Goal: Communication & Community: Ask a question

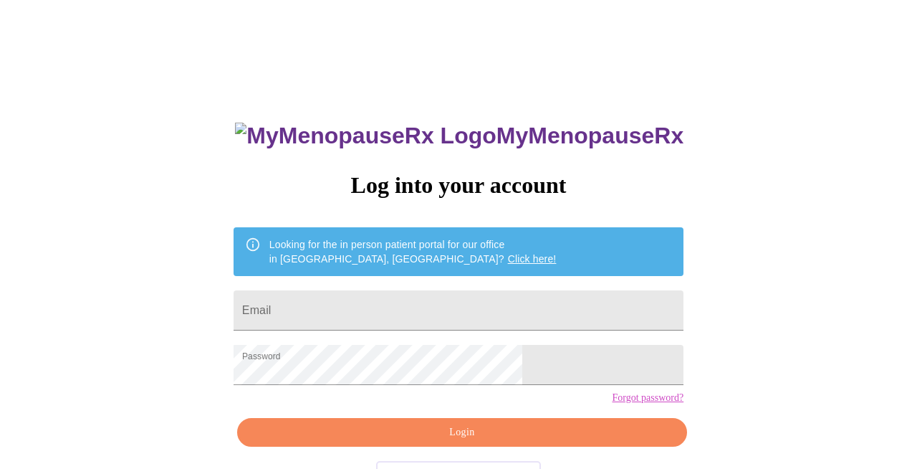
click at [373, 210] on div "MyMenopauseRx Log into your account Looking for the in person patient portal fo…" at bounding box center [458, 334] width 479 height 469
click at [380, 323] on input "Email" at bounding box center [459, 310] width 450 height 40
type input "[EMAIL_ADDRESS][DOMAIN_NAME]"
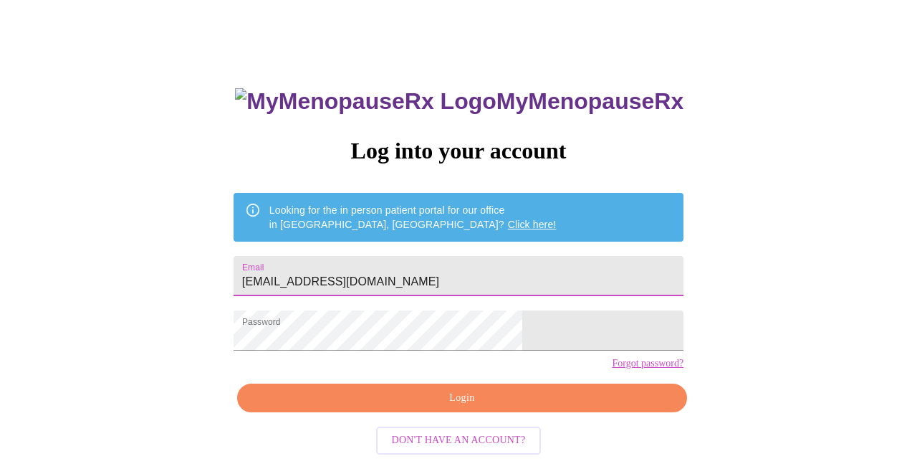
scroll to position [50, 0]
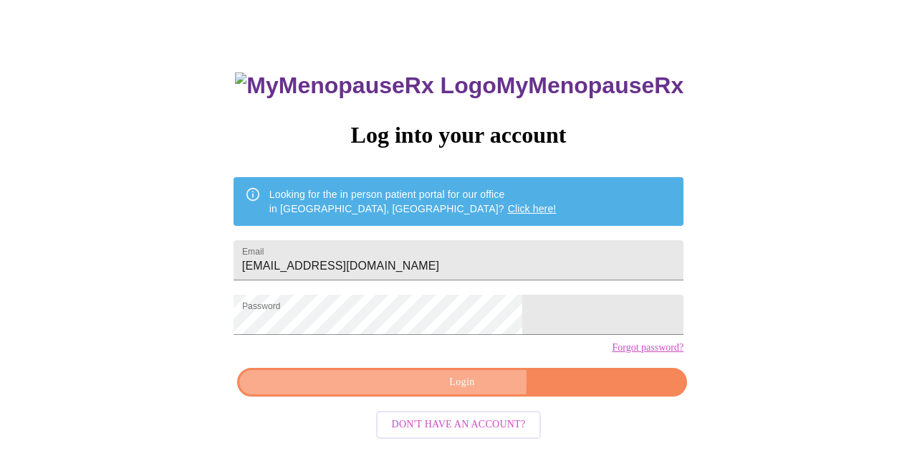
click at [341, 391] on span "Login" at bounding box center [462, 382] width 417 height 18
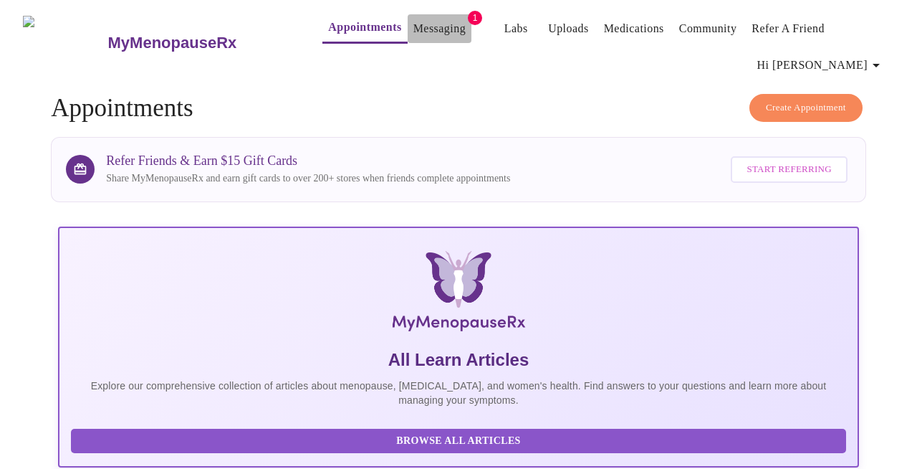
click at [414, 24] on link "Messaging" at bounding box center [440, 29] width 52 height 20
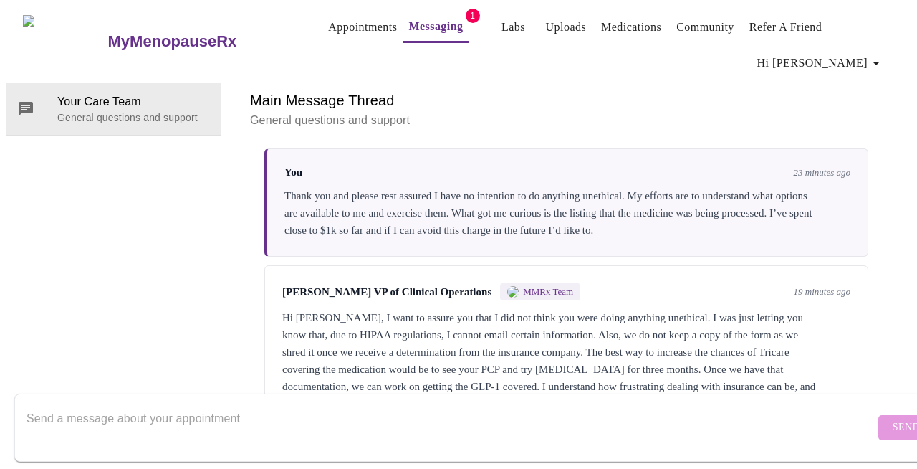
scroll to position [4382, 0]
click at [386, 404] on textarea "Send a message about your appointment" at bounding box center [451, 427] width 849 height 46
